Goal: Information Seeking & Learning: Understand process/instructions

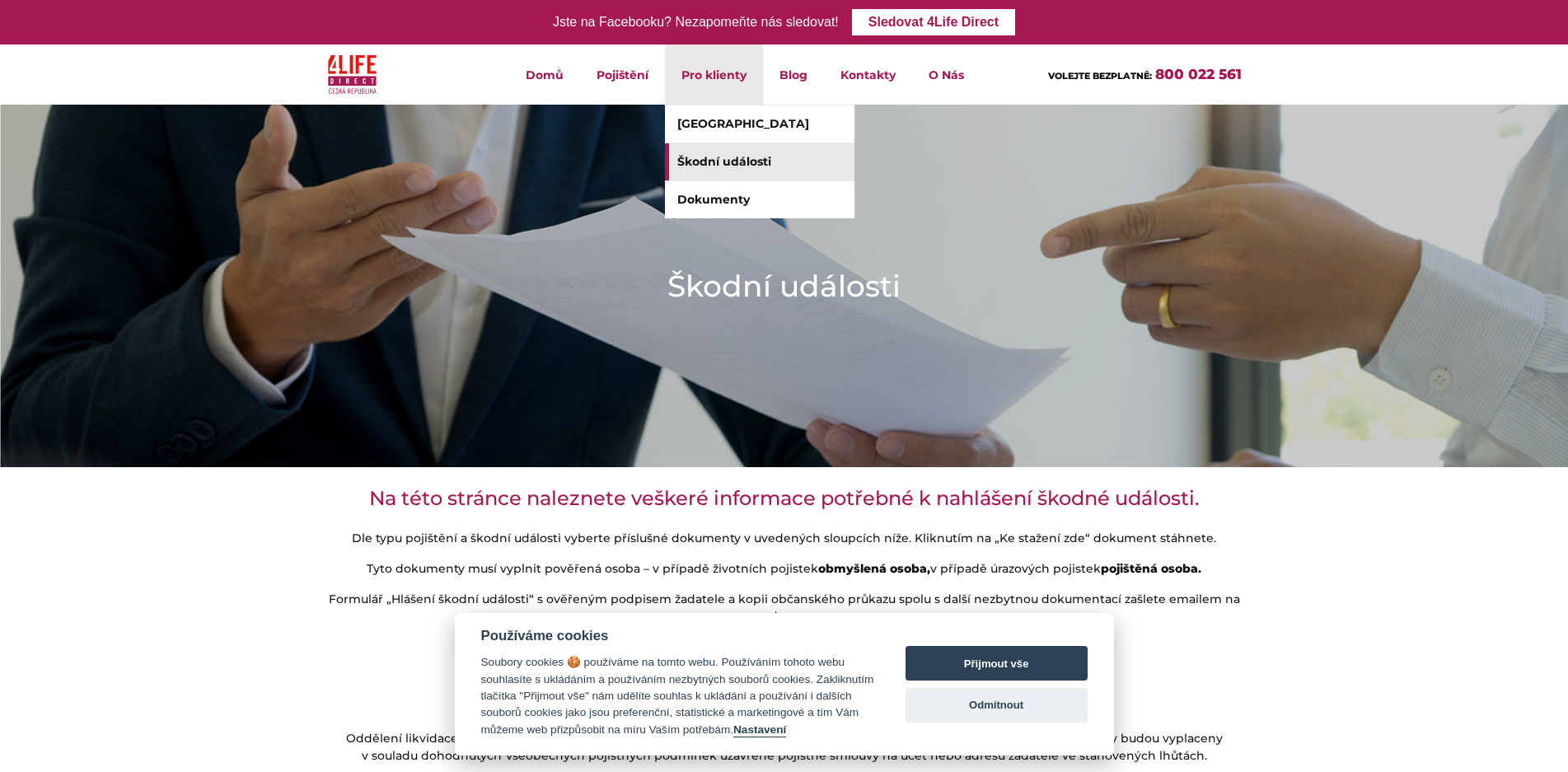
click at [742, 174] on link "Škodní události" at bounding box center [759, 162] width 190 height 37
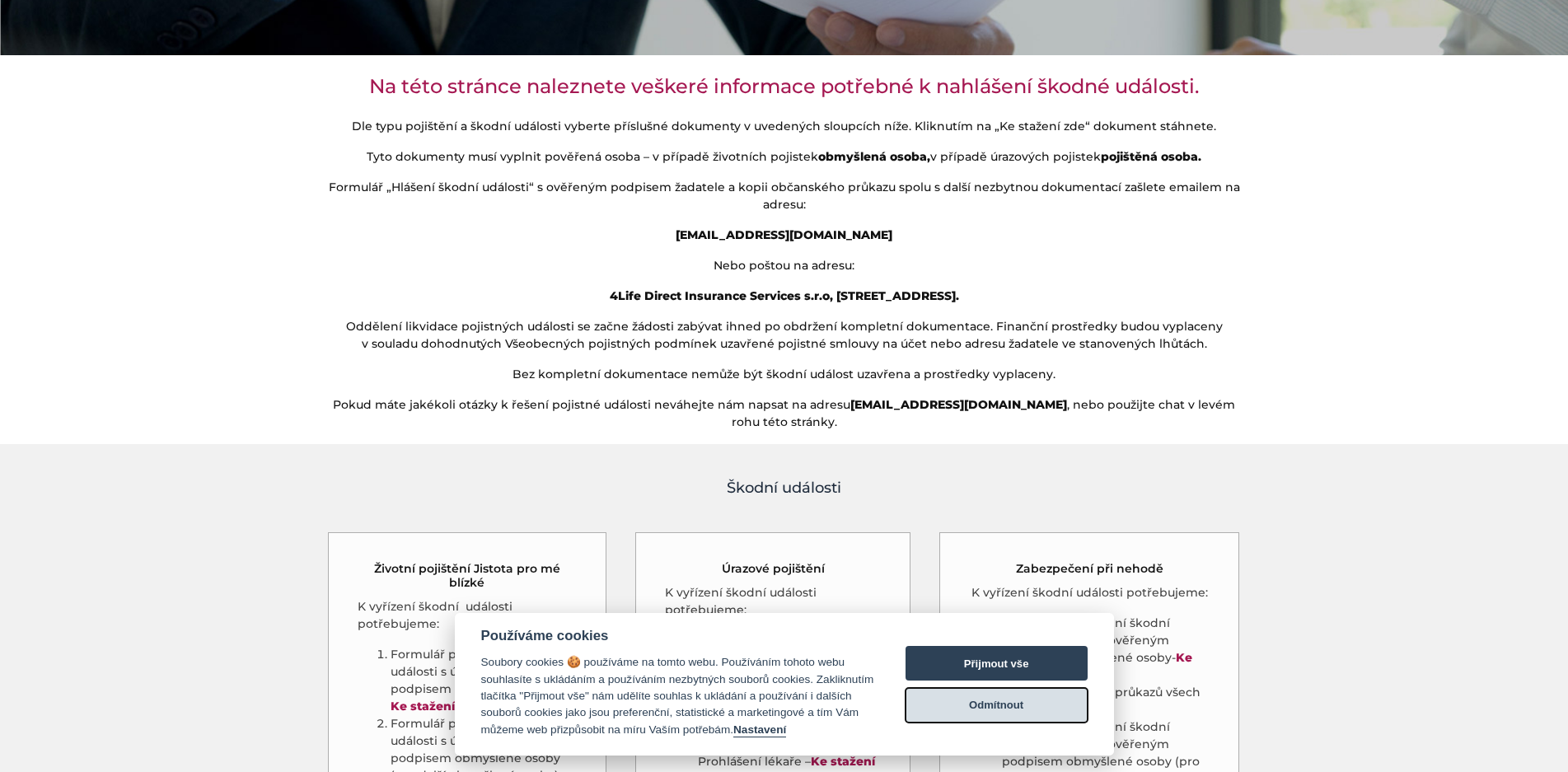
click at [985, 695] on button "Odmítnout" at bounding box center [997, 705] width 182 height 35
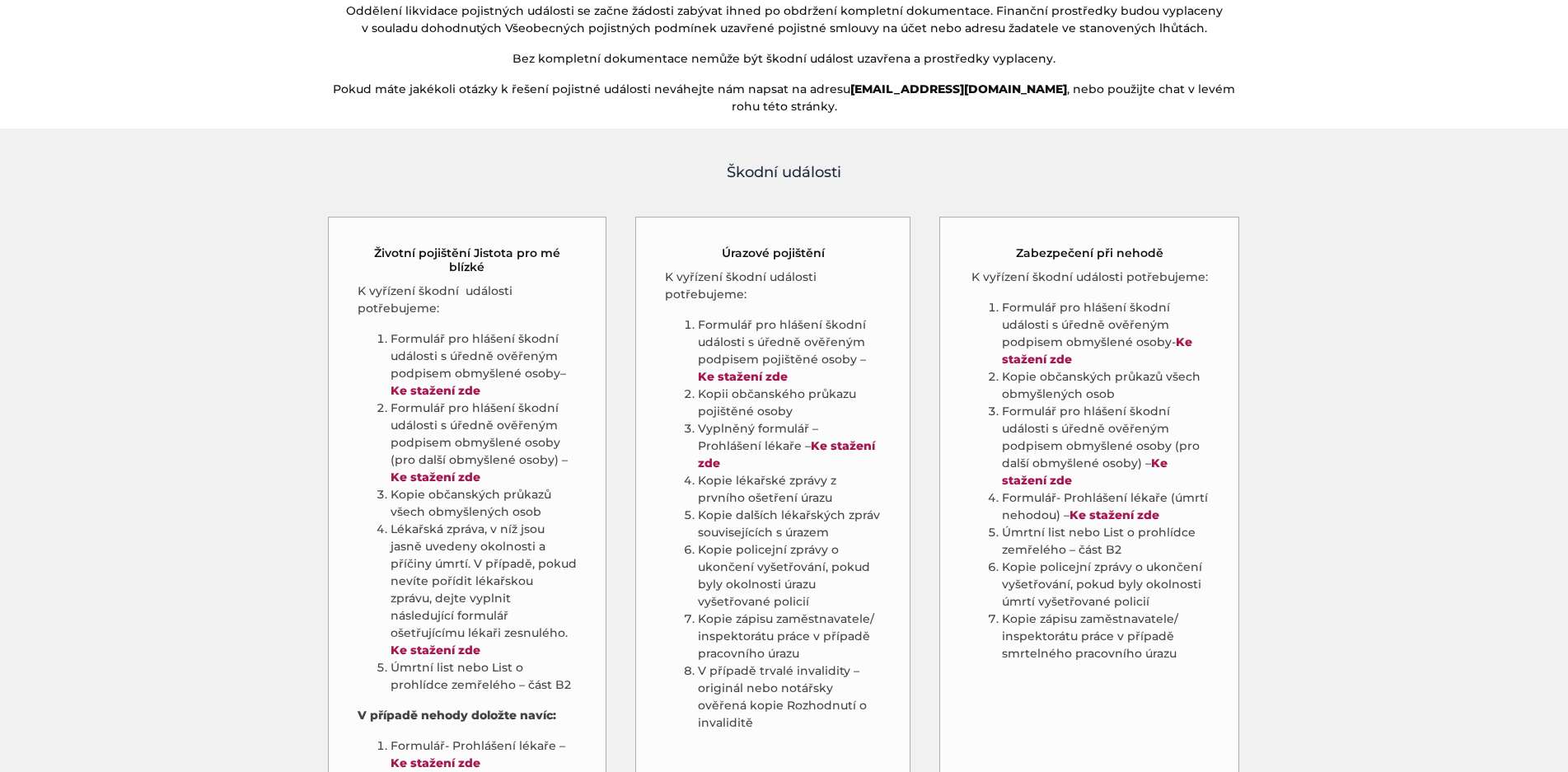
scroll to position [742, 0]
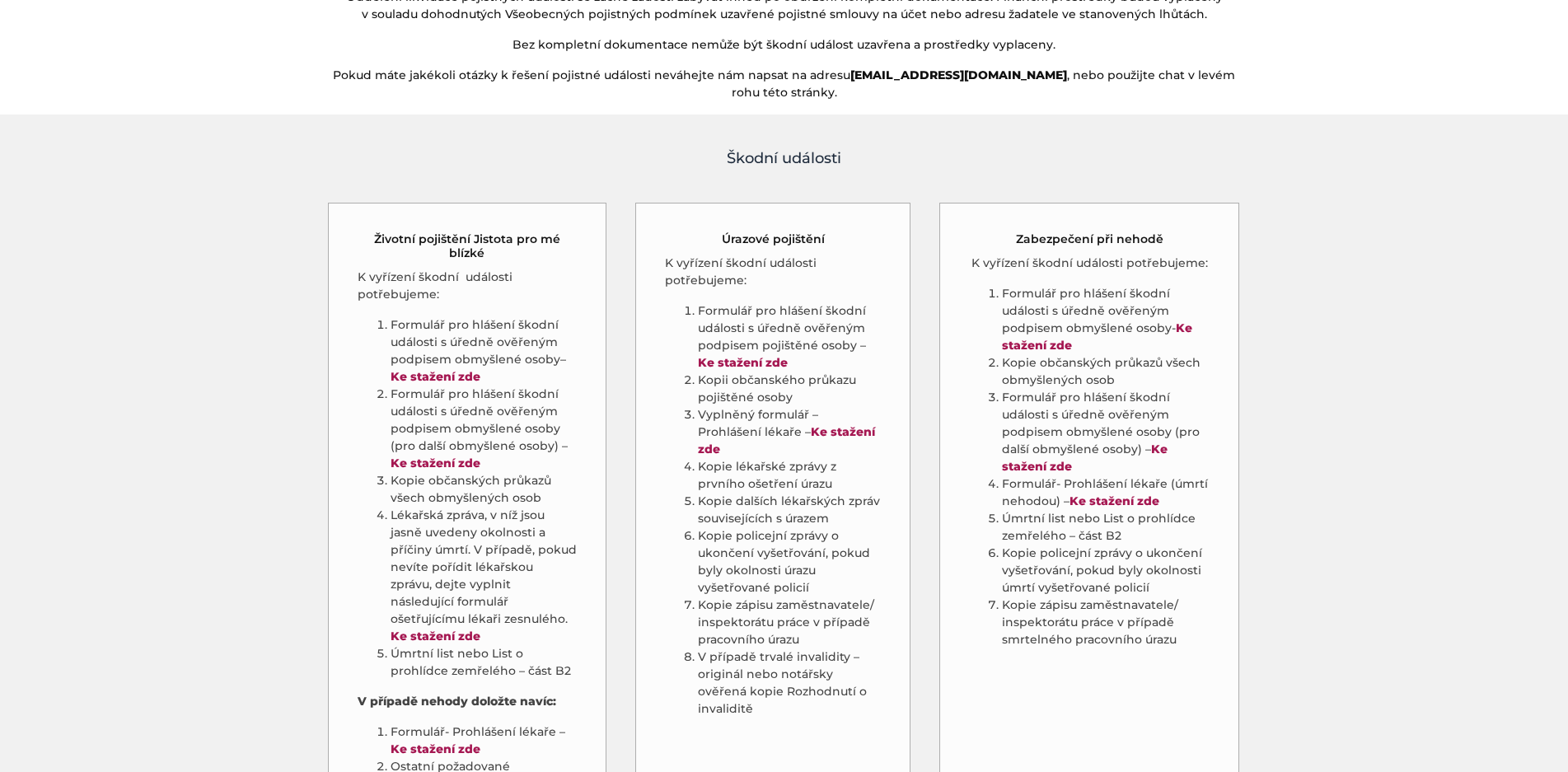
click at [816, 169] on h4 "Škodní události" at bounding box center [784, 158] width 914 height 22
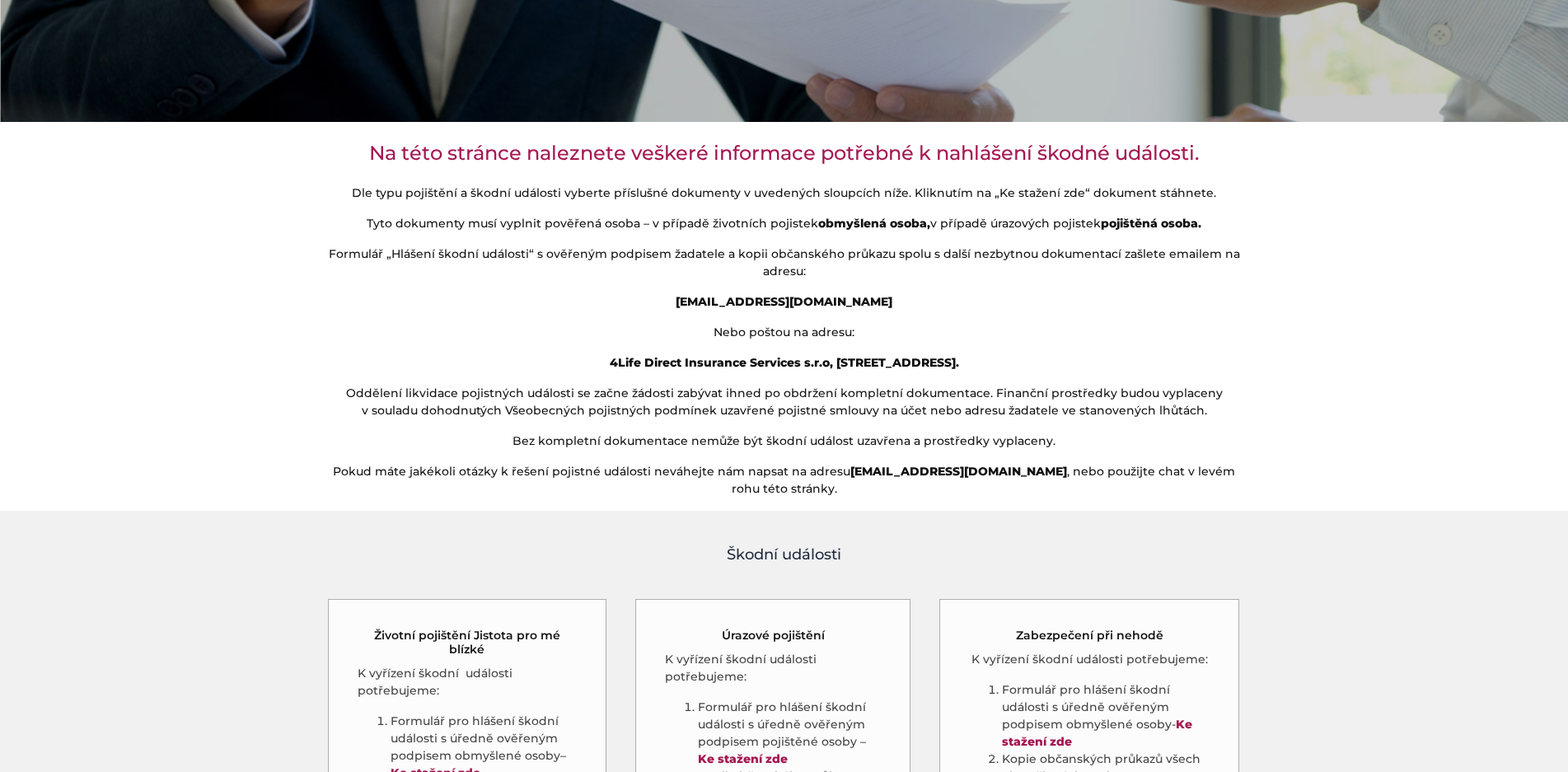
scroll to position [330, 0]
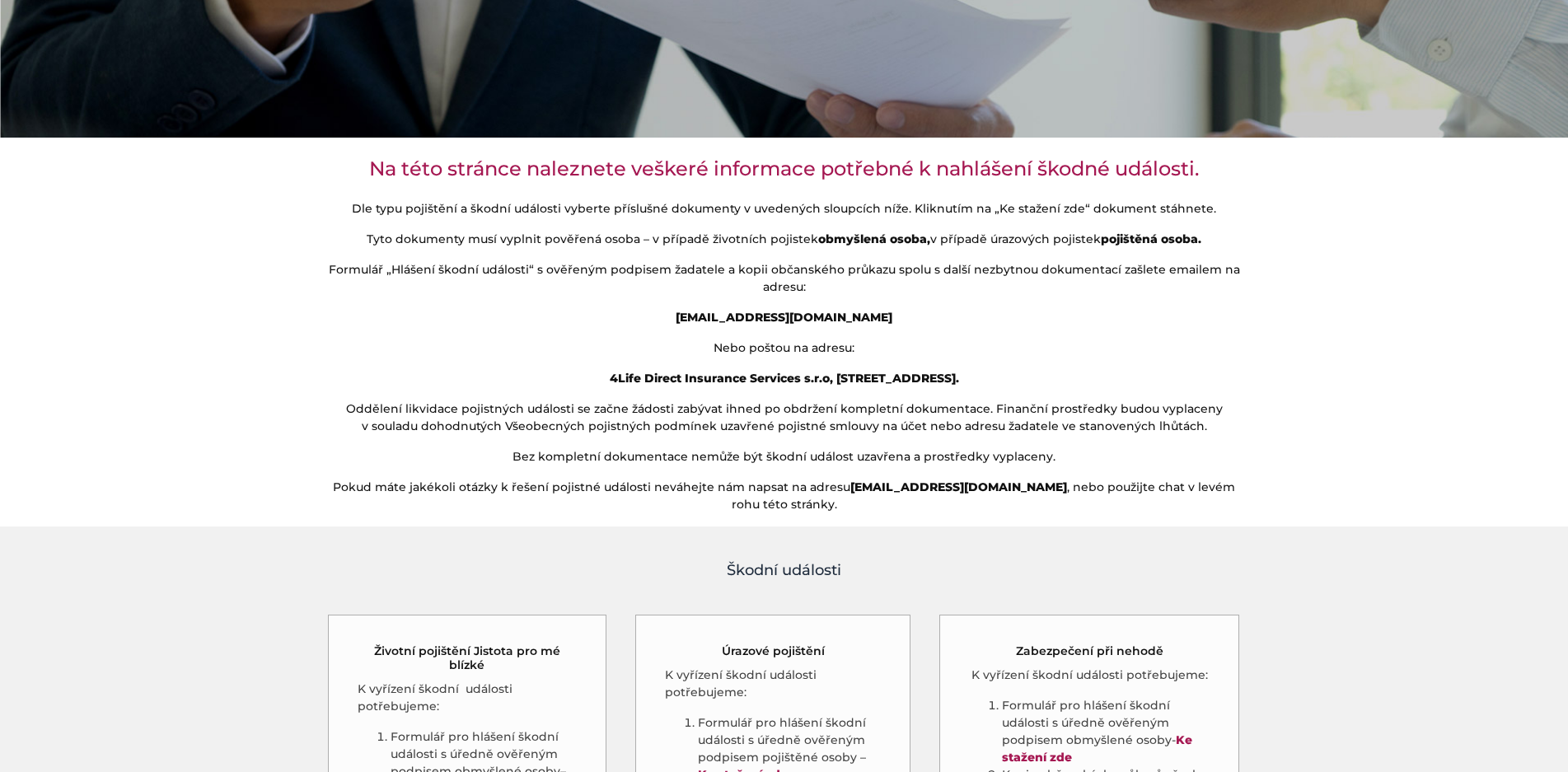
click at [1208, 217] on p "Dle typu pojištění a škodní události vyberte příslušné dokumenty v uvedených sl…" at bounding box center [784, 209] width 914 height 18
click at [1150, 217] on p "Dle typu pojištění a škodní události vyberte příslušné dokumenty v uvedených sl…" at bounding box center [784, 209] width 914 height 18
click at [775, 217] on p "Dle typu pojištění a škodní události vyberte příslušné dokumenty v uvedených sl…" at bounding box center [784, 209] width 914 height 18
click at [832, 217] on p "Dle typu pojištění a škodní události vyberte příslušné dokumenty v uvedených sl…" at bounding box center [784, 209] width 914 height 18
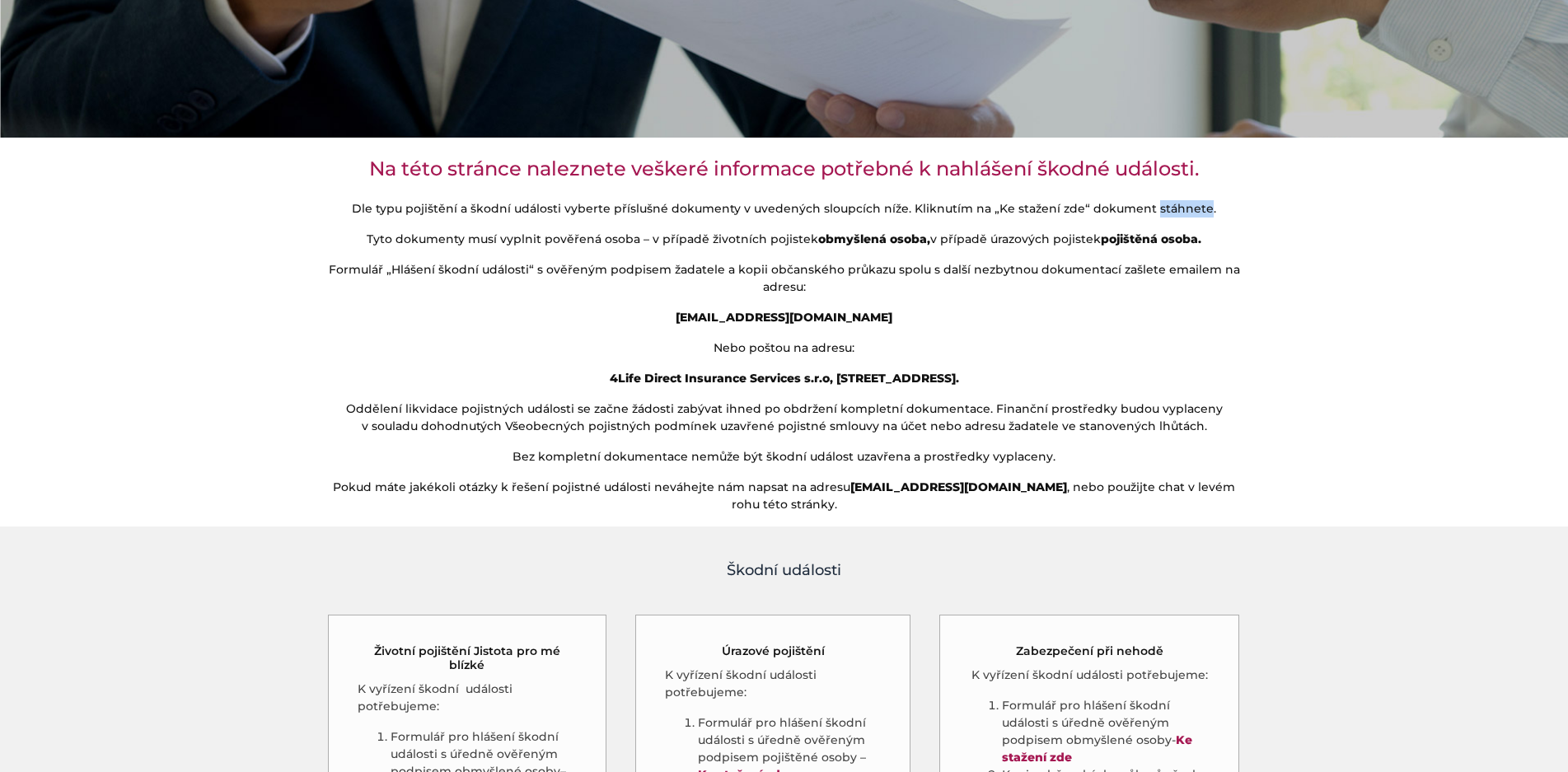
click at [827, 217] on p "Dle typu pojištění a škodní události vyberte příslušné dokumenty v uvedených sl…" at bounding box center [784, 209] width 914 height 18
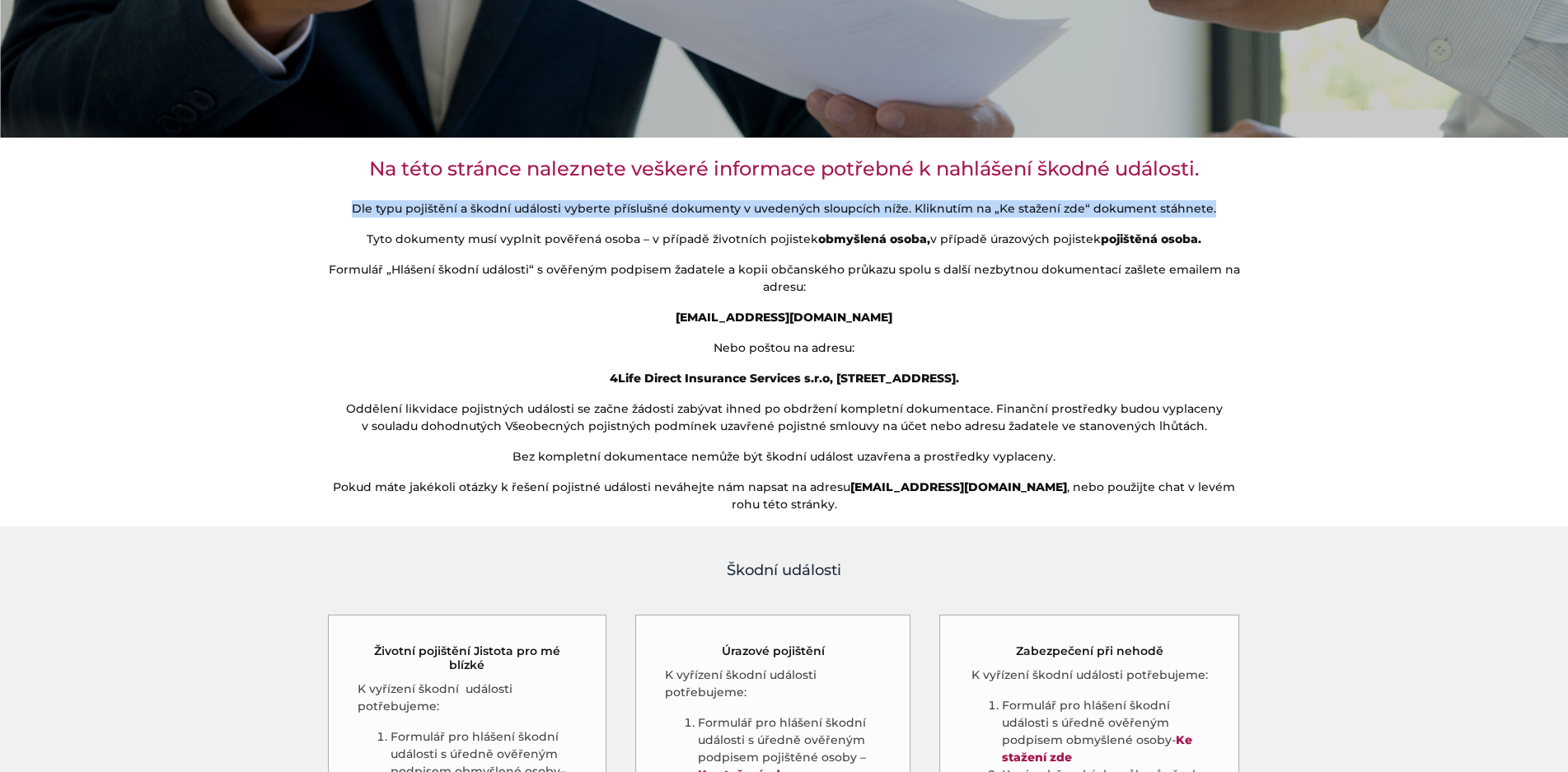
drag, startPoint x: 310, startPoint y: 276, endPoint x: 1148, endPoint y: 310, distance: 838.7
click at [1148, 310] on section "Na této stránce naleznete veškeré informace potřebné k nahlášení škodné událost…" at bounding box center [784, 332] width 1568 height 389
click at [1212, 217] on p "Dle typu pojištění a škodní události vyberte příslušné dokumenty v uvedených sl…" at bounding box center [784, 209] width 914 height 18
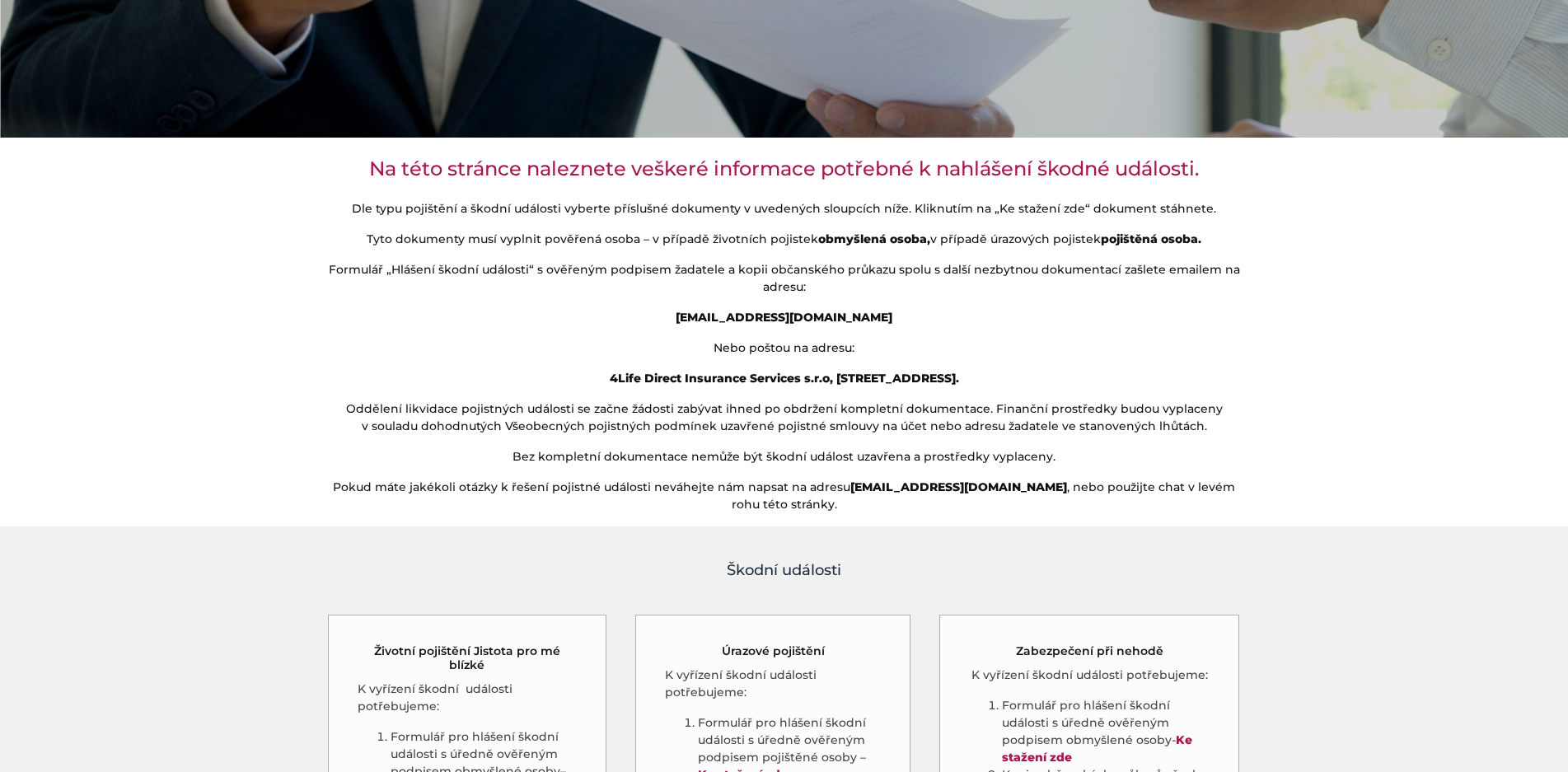
click at [1212, 217] on p "Dle typu pojištění a škodní události vyberte příslušné dokumenty v uvedených sl…" at bounding box center [784, 209] width 914 height 18
click at [930, 246] on strong "obmyšlená osoba," at bounding box center [874, 239] width 112 height 15
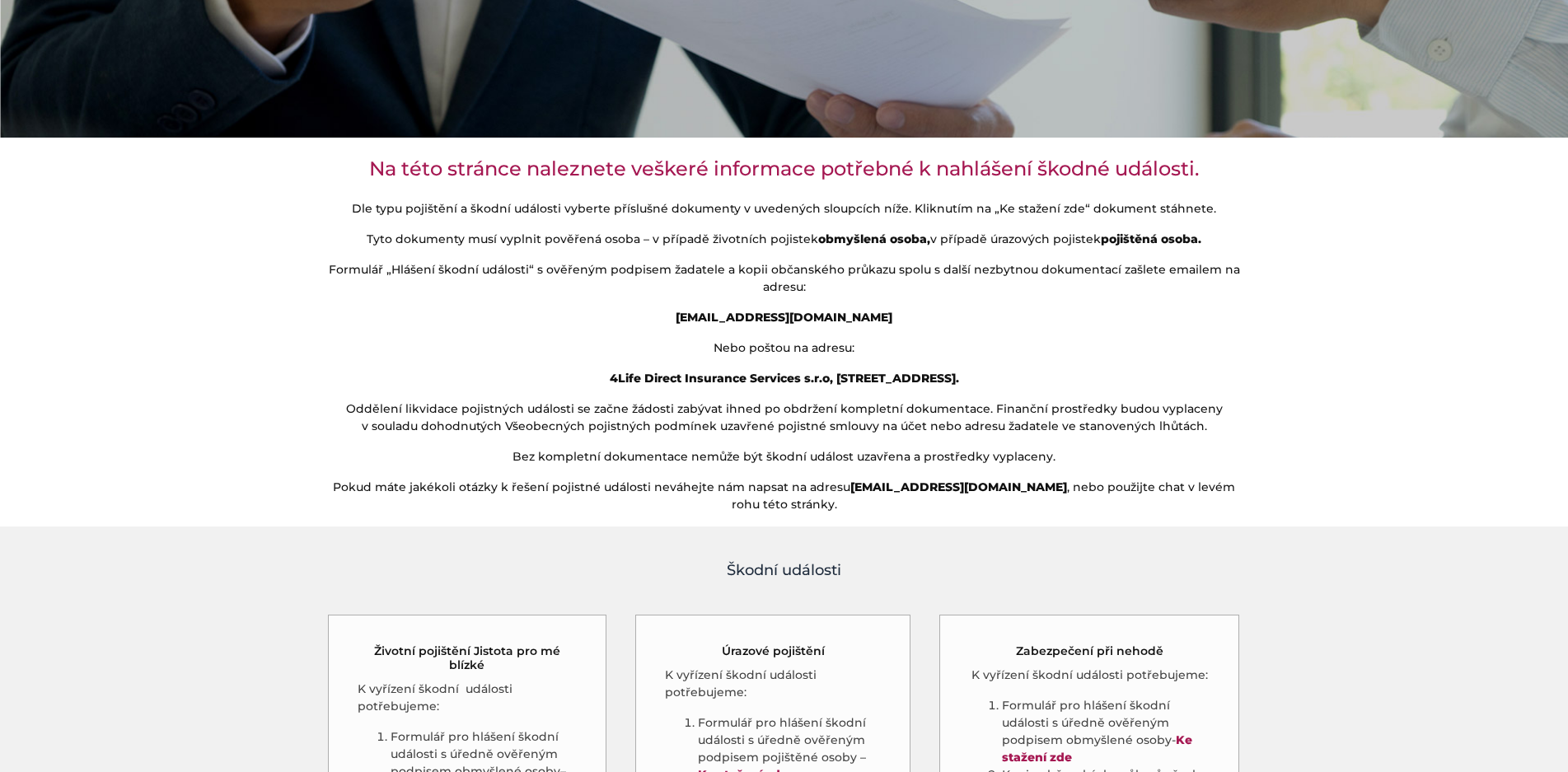
click at [834, 324] on strong "[EMAIL_ADDRESS][DOMAIN_NAME]" at bounding box center [784, 318] width 217 height 15
